Goal: Task Accomplishment & Management: Manage account settings

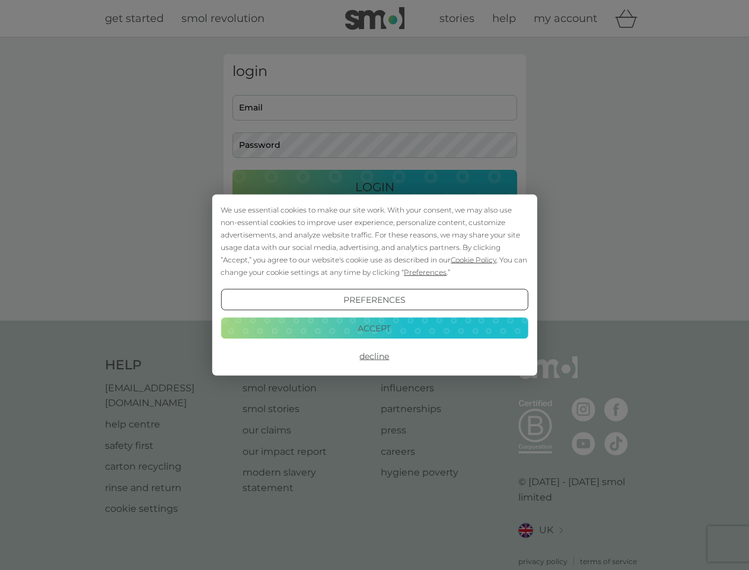
click at [474, 259] on span "Cookie Policy" at bounding box center [474, 259] width 46 height 9
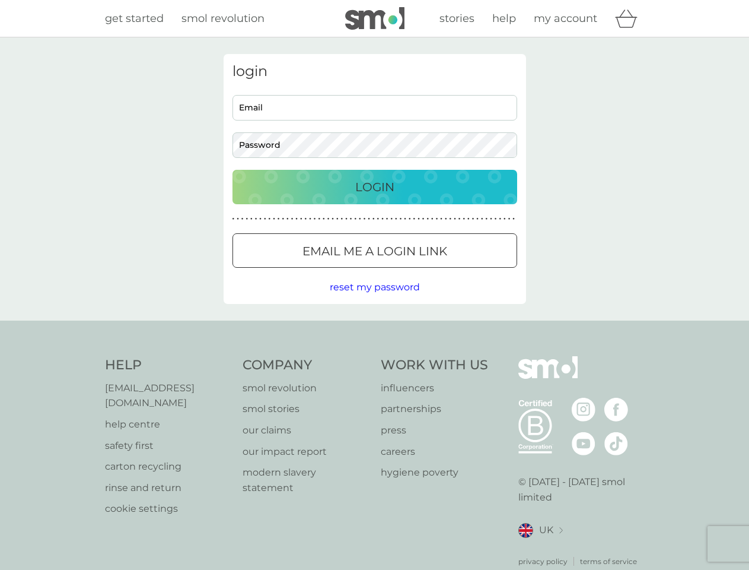
click at [424, 272] on div "login Email Password Login ● ● ● ● ● ● ● ● ● ● ● ● ● ● ● ● ● ● ● ● ● ● ● ● ● ● …" at bounding box center [375, 179] width 303 height 250
click at [374, 300] on div "login Email Password Login ● ● ● ● ● ● ● ● ● ● ● ● ● ● ● ● ● ● ● ● ● ● ● ● ● ● …" at bounding box center [375, 179] width 303 height 250
click at [374, 356] on div "Help [EMAIL_ADDRESS][DOMAIN_NAME] help centre safety first carton recycling rin…" at bounding box center [375, 461] width 540 height 211
click at [374, 327] on div "Help [EMAIL_ADDRESS][DOMAIN_NAME] help centre safety first carton recycling rin…" at bounding box center [374, 461] width 749 height 282
